Goal: Task Accomplishment & Management: Use online tool/utility

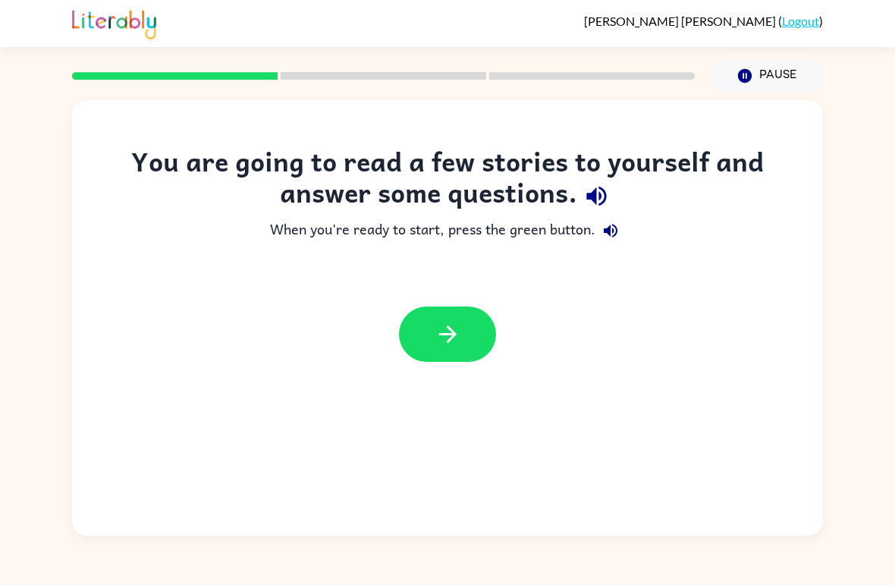
click at [454, 316] on button "button" at bounding box center [447, 333] width 97 height 55
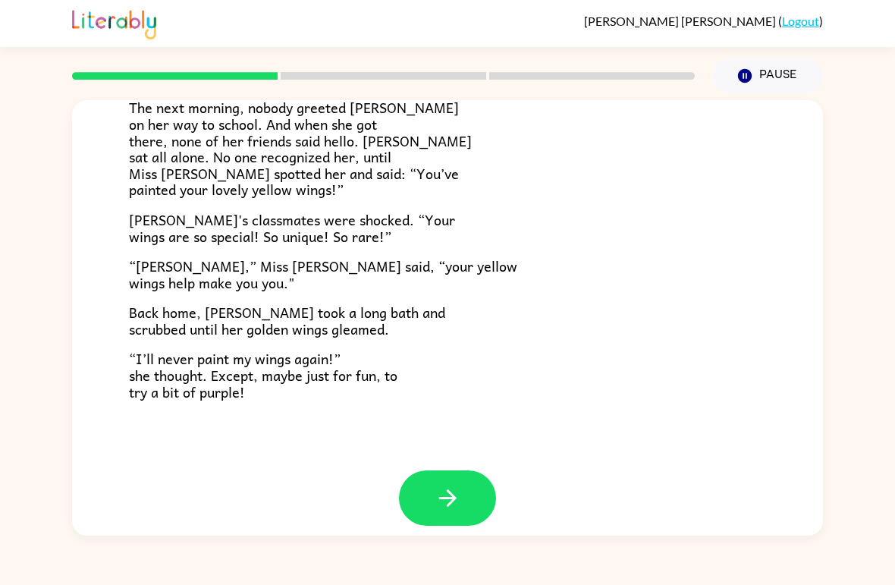
scroll to position [408, 0]
click at [435, 485] on icon "button" at bounding box center [448, 498] width 27 height 27
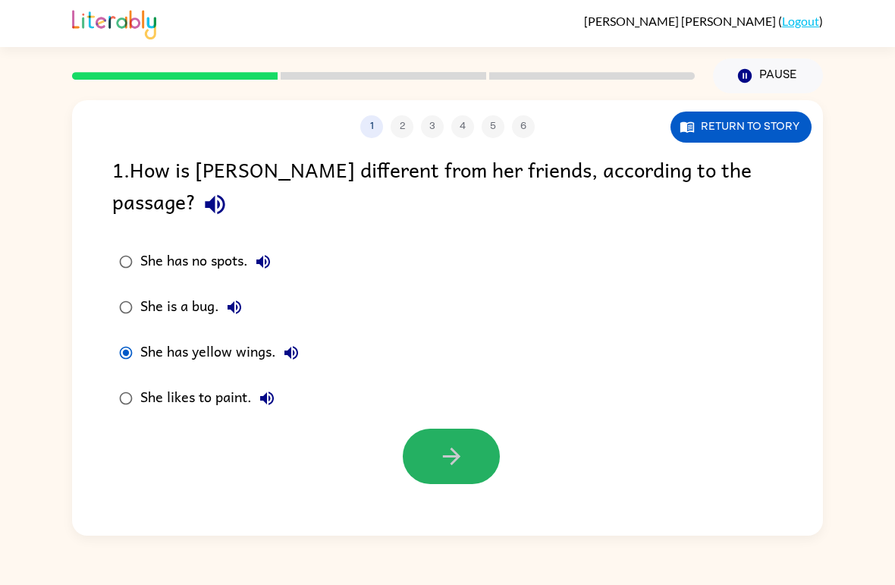
click at [436, 429] on button "button" at bounding box center [451, 456] width 97 height 55
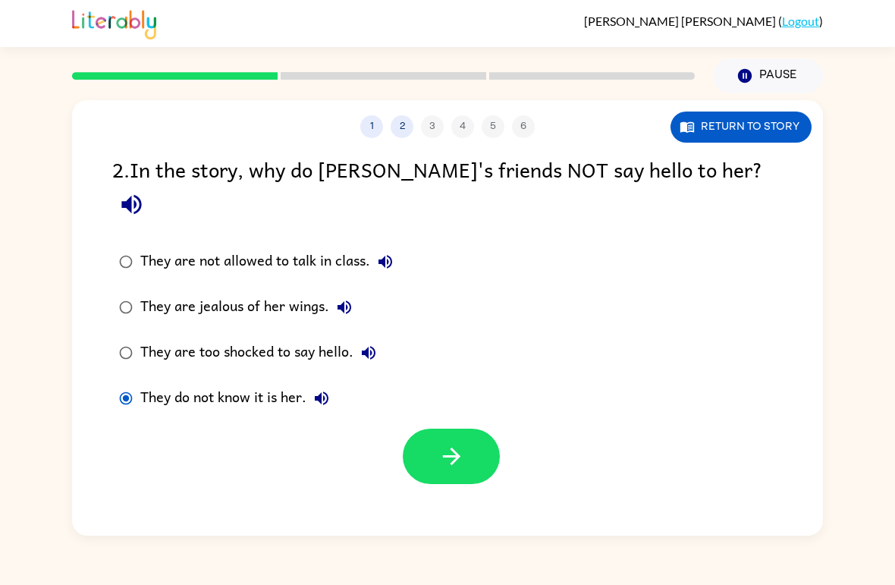
click at [453, 429] on button "button" at bounding box center [451, 456] width 97 height 55
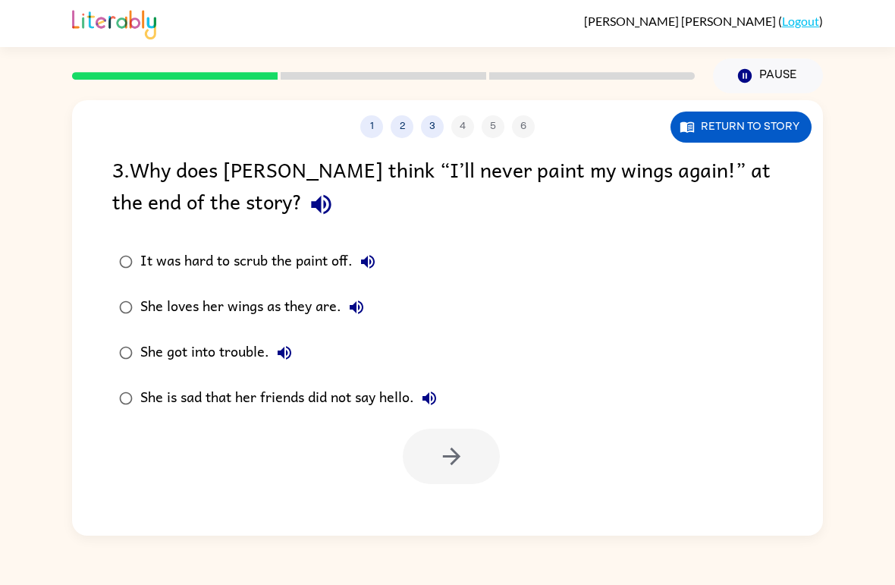
click at [139, 300] on label "She loves her wings as they are." at bounding box center [278, 307] width 348 height 46
click at [458, 456] on icon "button" at bounding box center [450, 456] width 17 height 17
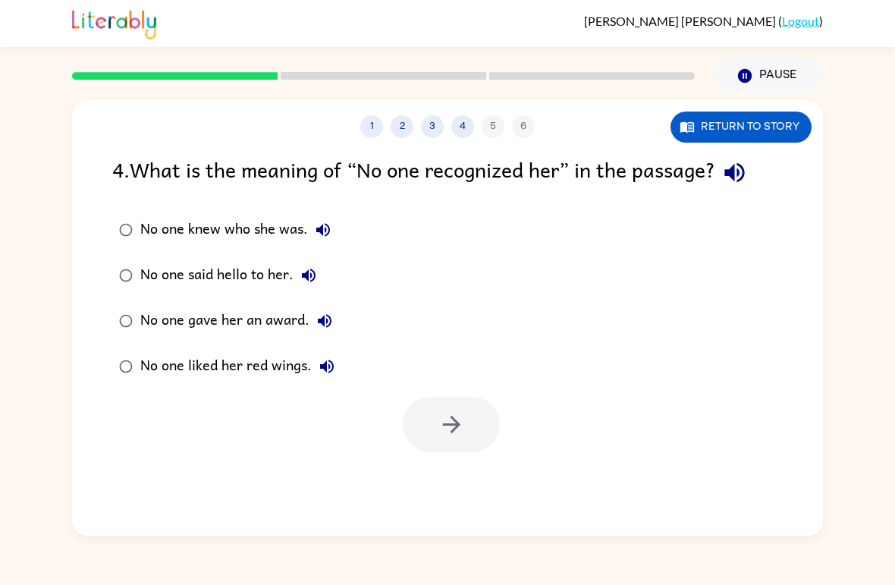
click at [142, 221] on div "No one knew who she was." at bounding box center [239, 230] width 198 height 30
click at [470, 435] on button "button" at bounding box center [451, 424] width 97 height 55
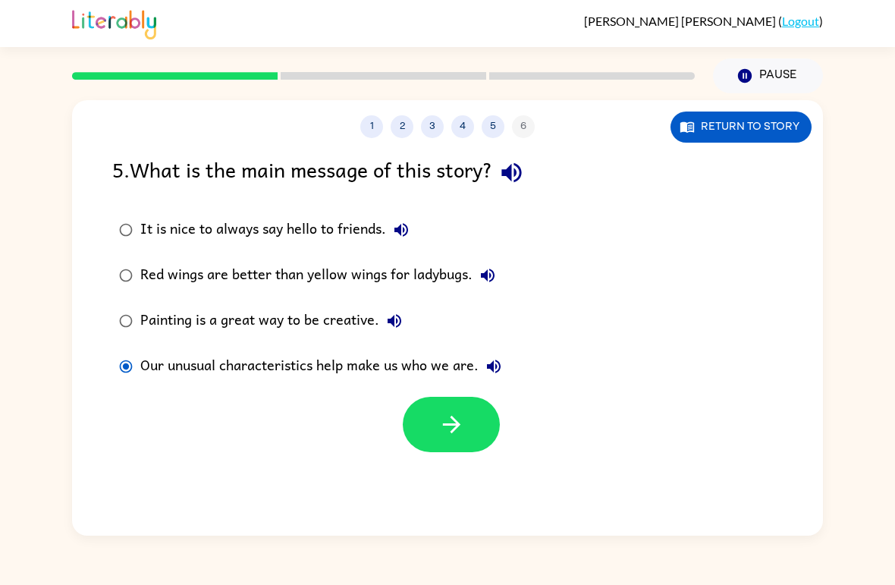
click at [413, 422] on button "button" at bounding box center [451, 424] width 97 height 55
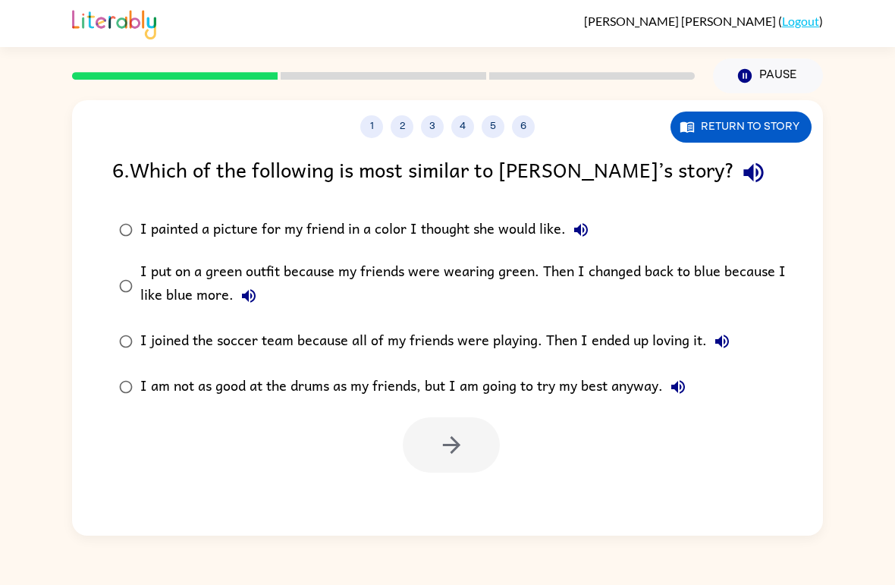
click at [137, 275] on label "I put on a green outfit because my friends were wearing green. Then I changed b…" at bounding box center [457, 286] width 707 height 66
click at [448, 463] on button "button" at bounding box center [451, 444] width 97 height 55
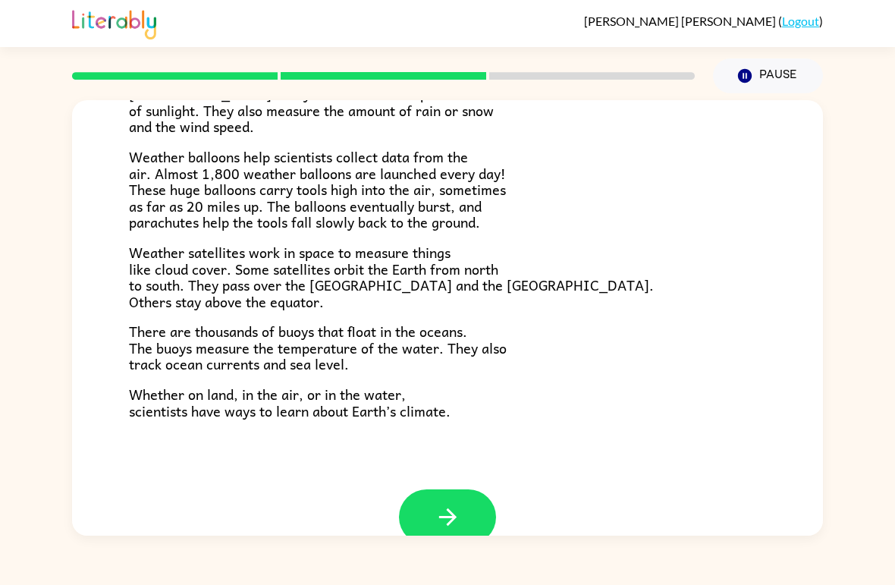
scroll to position [391, 0]
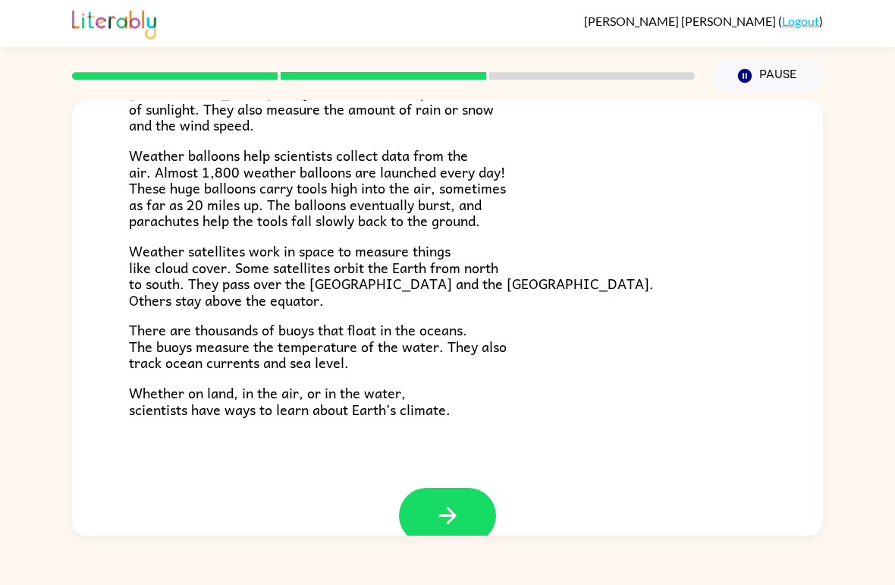
click at [426, 488] on button "button" at bounding box center [447, 515] width 97 height 55
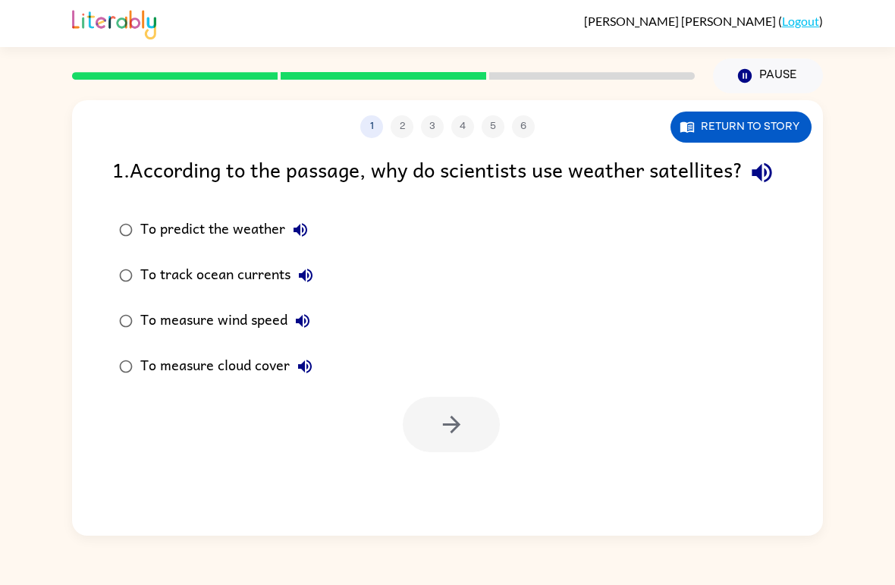
click at [137, 385] on label "To measure cloud cover" at bounding box center [216, 367] width 225 height 46
click at [464, 438] on icon "button" at bounding box center [451, 424] width 27 height 27
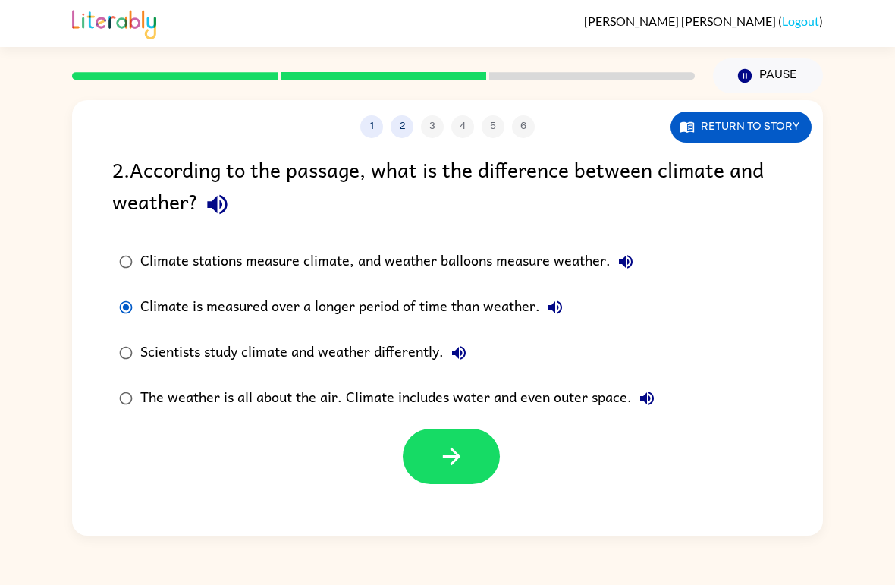
click at [433, 469] on button "button" at bounding box center [451, 456] width 97 height 55
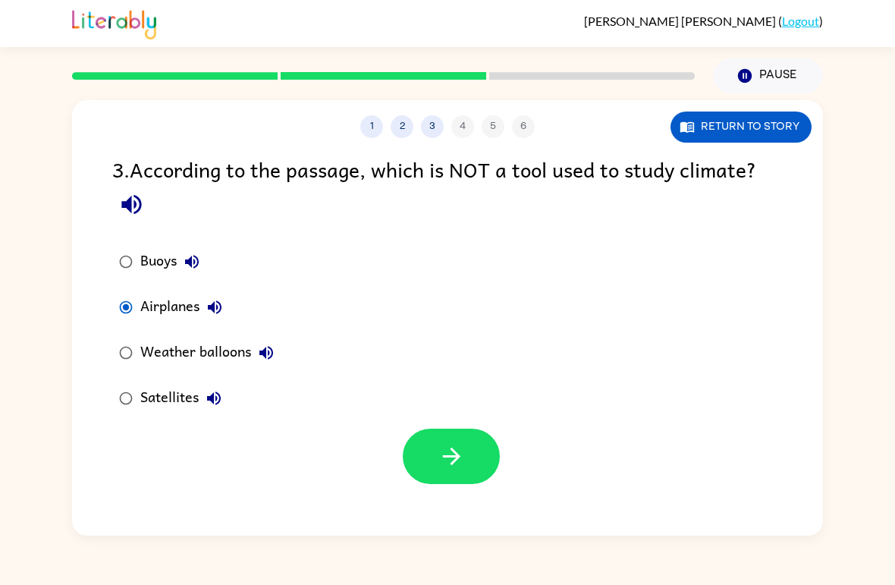
click at [435, 468] on button "button" at bounding box center [451, 456] width 97 height 55
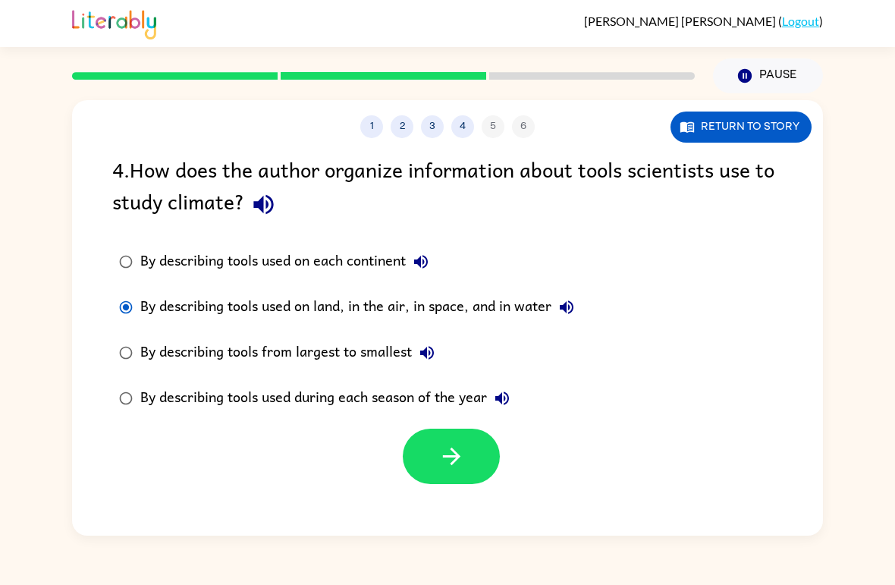
click at [438, 468] on icon "button" at bounding box center [451, 456] width 27 height 27
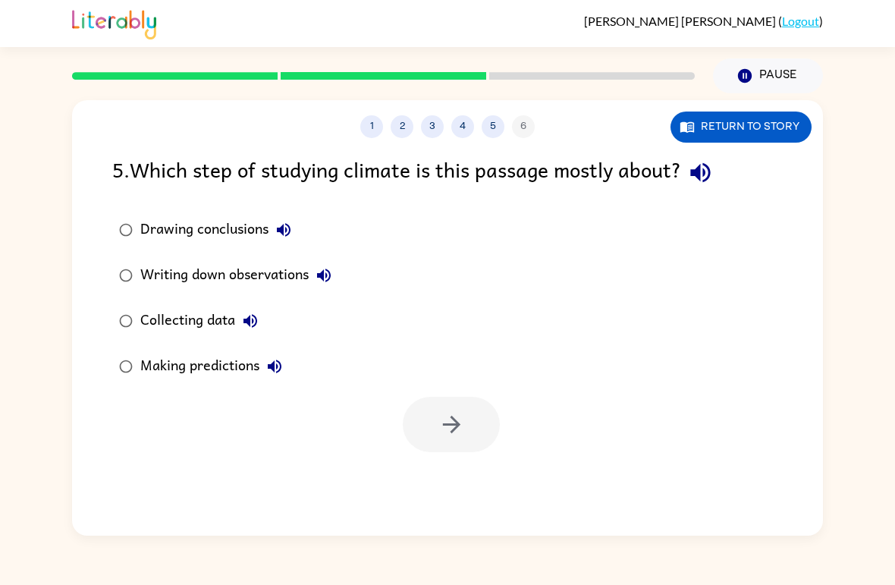
click at [133, 307] on label "Collecting data" at bounding box center [225, 321] width 243 height 46
click at [453, 422] on icon "button" at bounding box center [451, 424] width 27 height 27
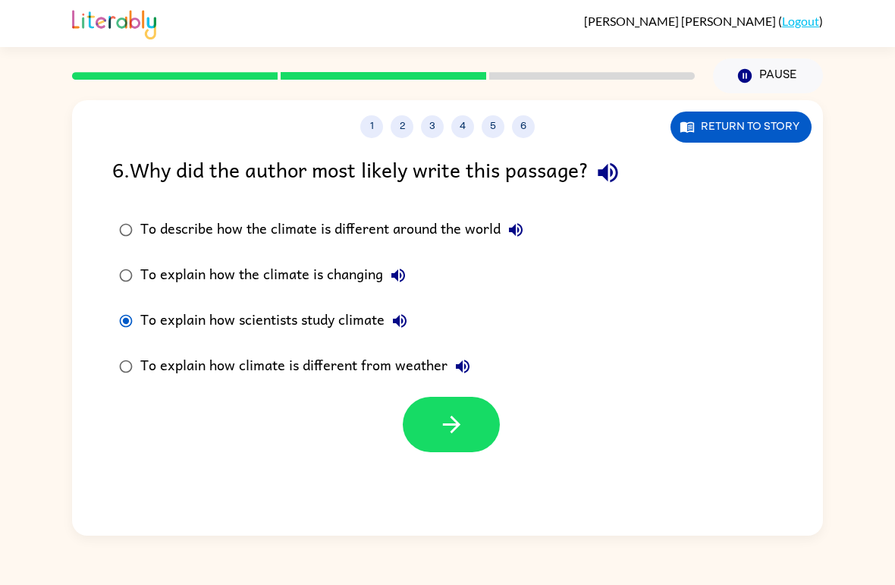
click at [466, 422] on button "button" at bounding box center [451, 424] width 97 height 55
